Goal: Transaction & Acquisition: Purchase product/service

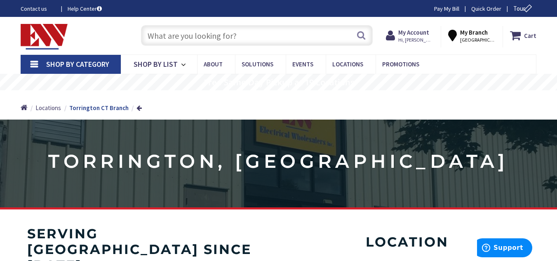
click at [316, 18] on div "Skip to Content Toggle Nav Search Cart My Cart Close" at bounding box center [278, 36] width 557 height 38
click at [273, 34] on input "text" at bounding box center [257, 35] width 232 height 21
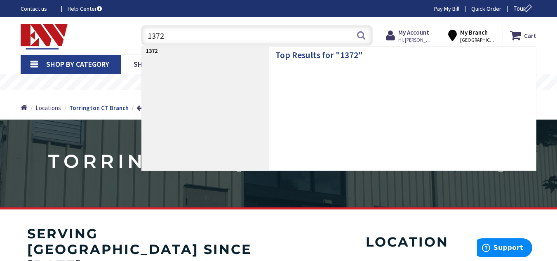
type input "13726"
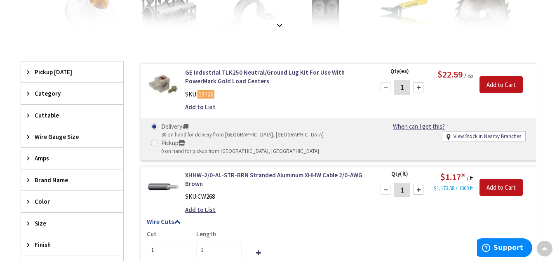
scroll to position [215, 0]
click at [416, 86] on div at bounding box center [418, 88] width 10 height 10
type input "4"
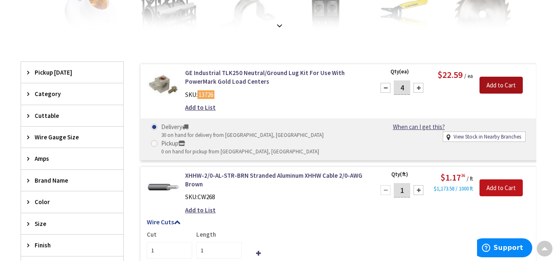
click at [500, 86] on input "Add to Cart" at bounding box center [500, 85] width 43 height 17
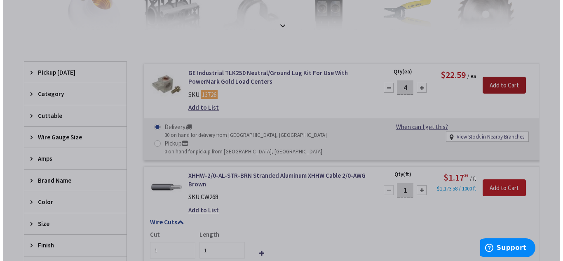
scroll to position [214, 0]
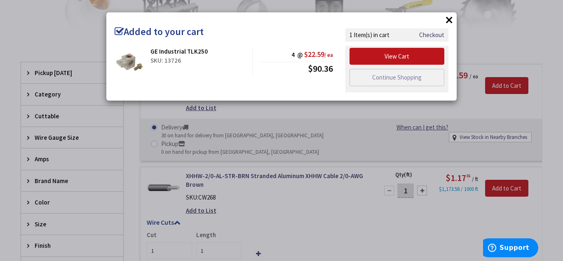
click at [446, 17] on button "×" at bounding box center [449, 20] width 12 height 12
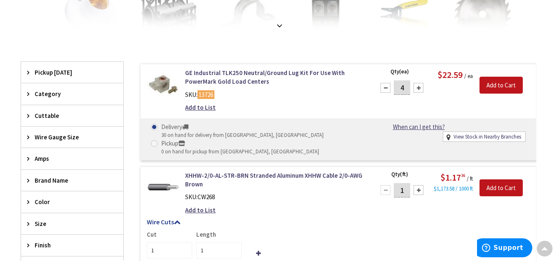
scroll to position [0, 0]
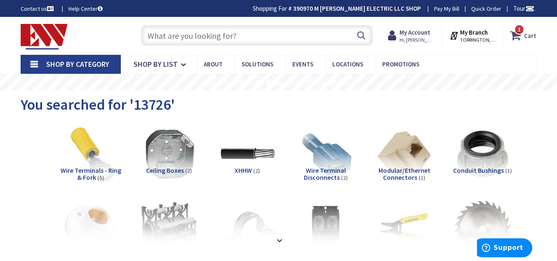
click at [516, 40] on icon at bounding box center [517, 35] width 14 height 15
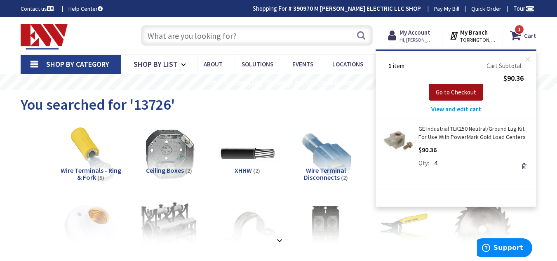
click at [473, 97] on button "Go to Checkout" at bounding box center [456, 92] width 54 height 17
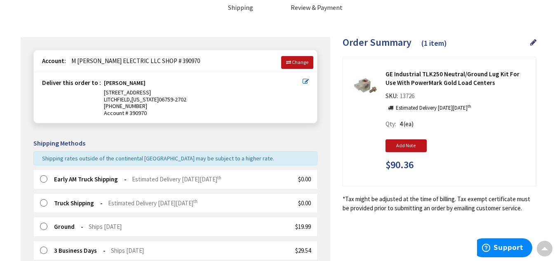
scroll to position [63, 0]
click at [42, 179] on label at bounding box center [46, 179] width 13 height 8
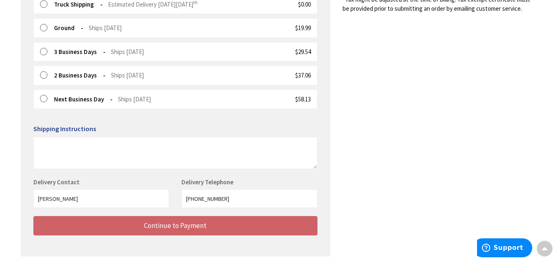
scroll to position [293, 0]
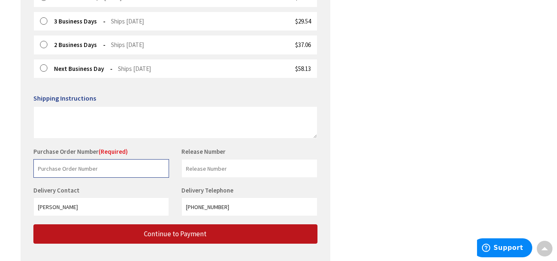
click at [89, 164] on input "text" at bounding box center [101, 168] width 136 height 19
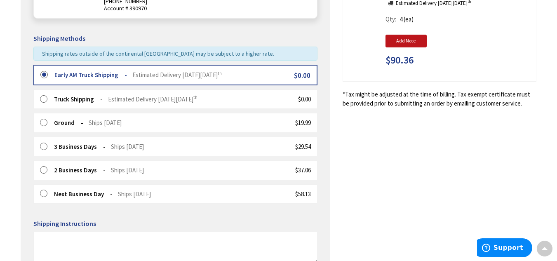
scroll to position [332, 0]
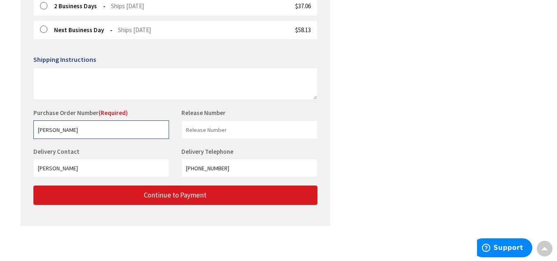
type input "Joe Stock"
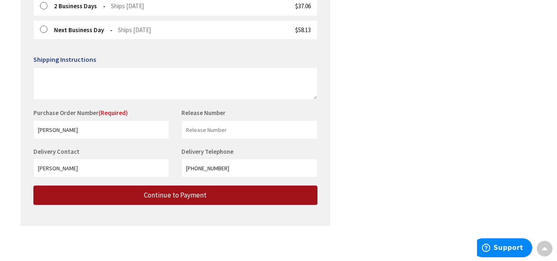
click at [227, 201] on button "Continue to Payment" at bounding box center [175, 194] width 284 height 19
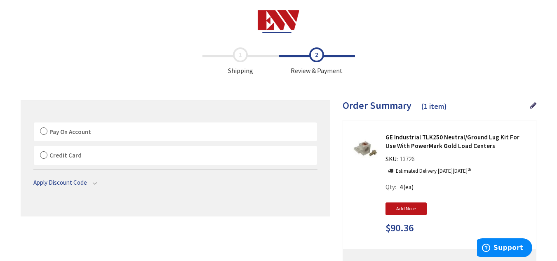
click at [44, 128] on label "Pay On Account" at bounding box center [175, 131] width 283 height 19
click at [34, 124] on input "Pay On Account" at bounding box center [34, 124] width 0 height 0
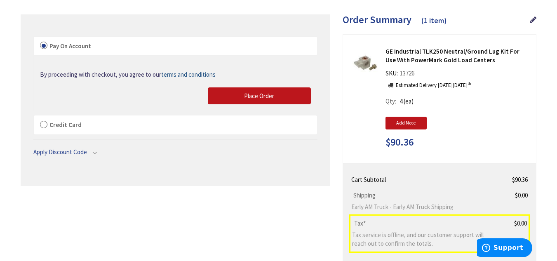
scroll to position [86, 0]
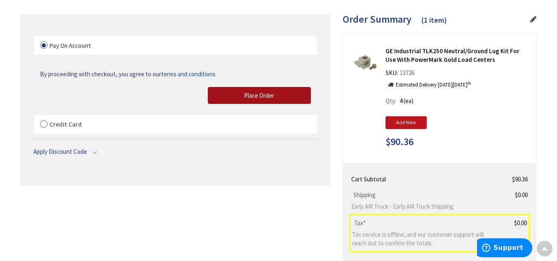
click at [254, 93] on span "Place Order" at bounding box center [259, 95] width 30 height 8
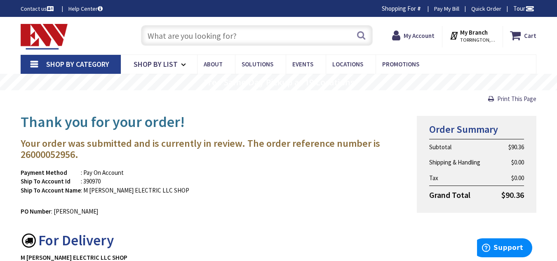
click at [34, 35] on img at bounding box center [44, 37] width 47 height 26
